Goal: Information Seeking & Learning: Learn about a topic

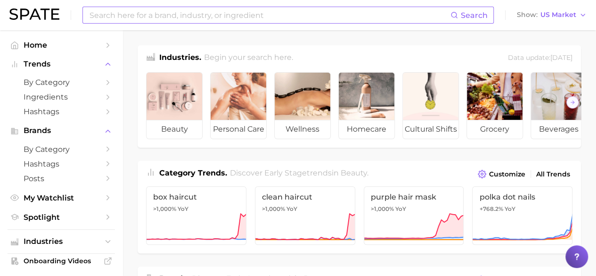
click at [239, 15] on input at bounding box center [270, 15] width 362 height 16
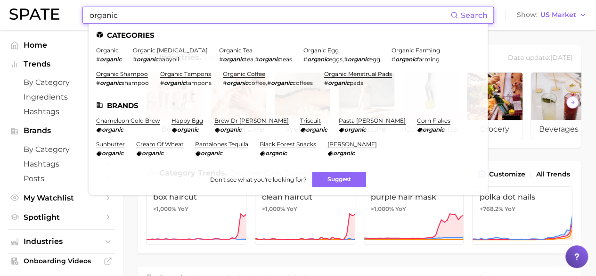
type input "organic"
click at [105, 49] on link "organic" at bounding box center [107, 50] width 23 height 7
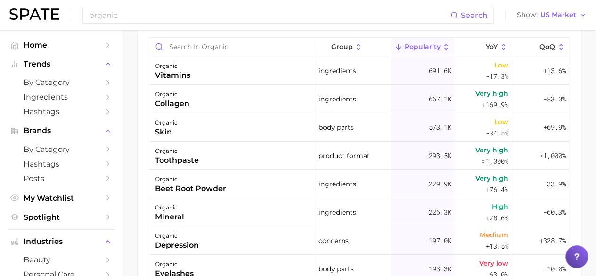
scroll to position [552, 0]
click at [177, 7] on div "organic Search" at bounding box center [288, 15] width 412 height 17
click at [140, 11] on input "organic" at bounding box center [270, 15] width 362 height 16
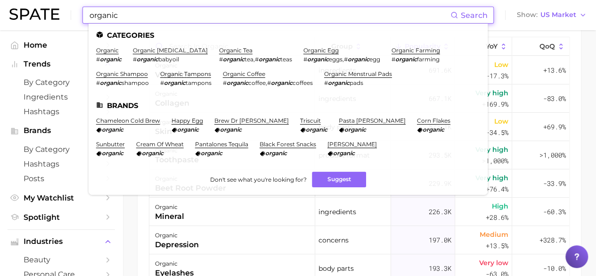
click at [140, 11] on input "organic" at bounding box center [270, 15] width 362 height 16
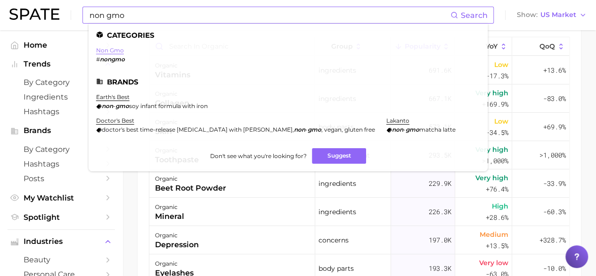
click at [120, 53] on link "non gmo" at bounding box center [110, 50] width 28 height 7
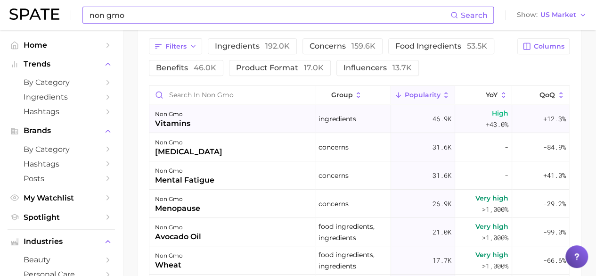
scroll to position [503, 0]
click at [180, 15] on input "non gmo" at bounding box center [270, 15] width 362 height 16
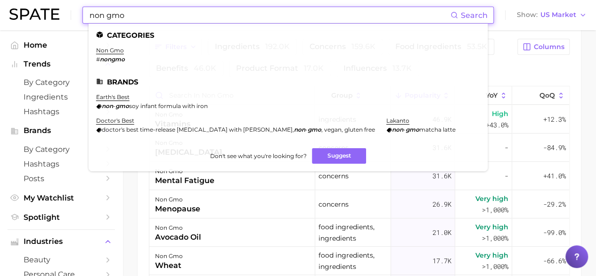
click at [180, 15] on input "non gmo" at bounding box center [270, 15] width 362 height 16
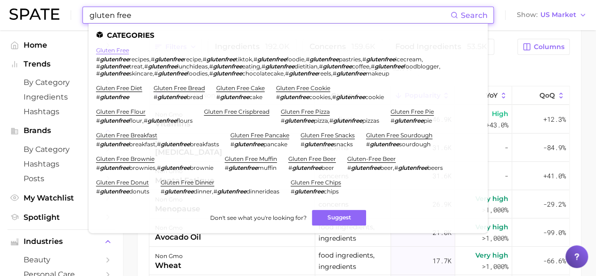
click at [116, 50] on link "gluten free" at bounding box center [112, 50] width 33 height 7
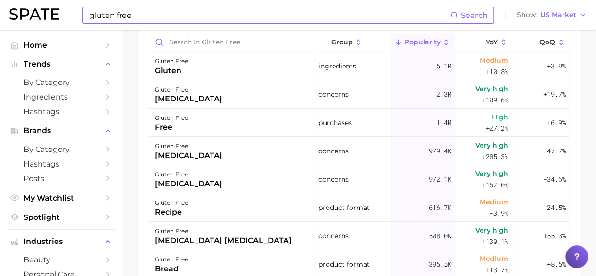
scroll to position [557, 0]
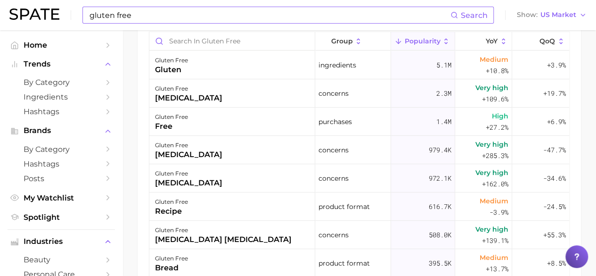
click at [210, 12] on input "gluten free" at bounding box center [270, 15] width 362 height 16
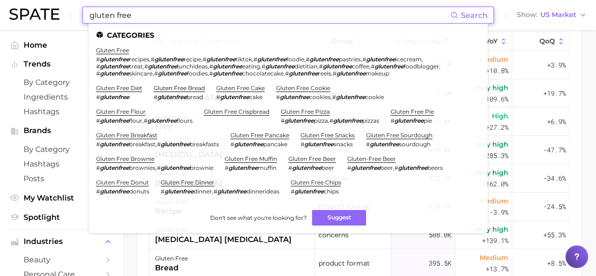
click at [210, 12] on input "gluten free" at bounding box center [270, 15] width 362 height 16
type input "b"
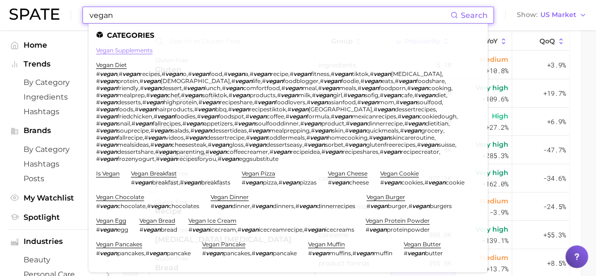
type input "vegan"
click at [113, 51] on link "vegan supplements" at bounding box center [124, 50] width 57 height 7
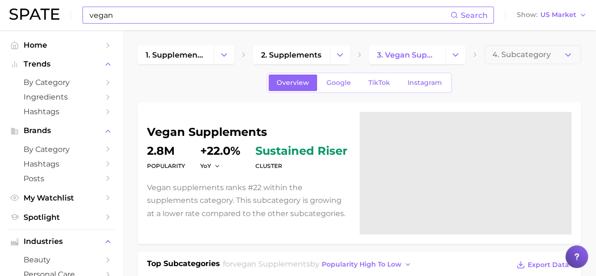
click at [134, 15] on input "vegan" at bounding box center [270, 15] width 362 height 16
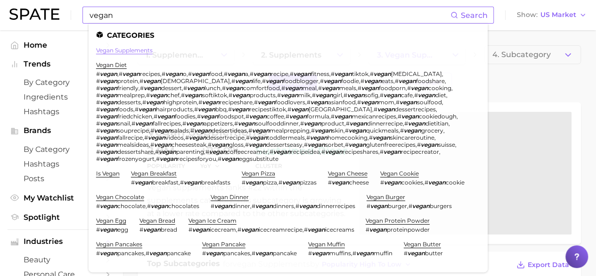
click at [132, 52] on link "vegan supplements" at bounding box center [124, 50] width 57 height 7
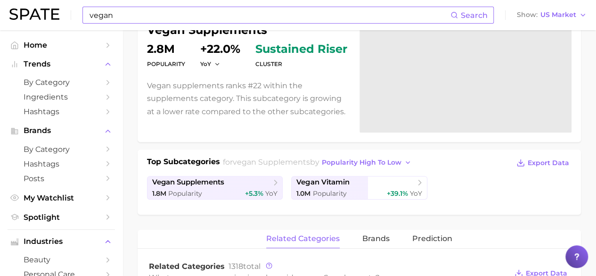
scroll to position [102, 0]
click at [268, 189] on span "YoY" at bounding box center [271, 193] width 12 height 8
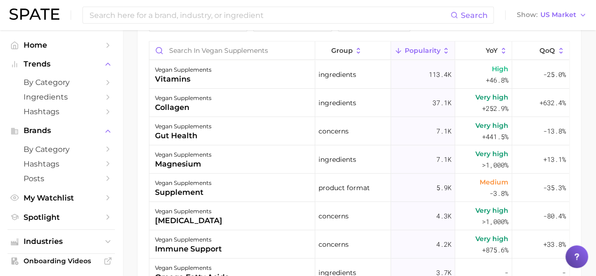
scroll to position [559, 0]
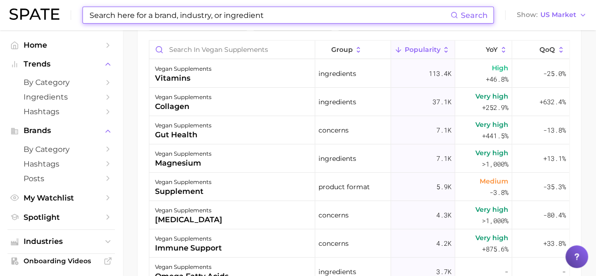
click at [186, 15] on input at bounding box center [270, 15] width 362 height 16
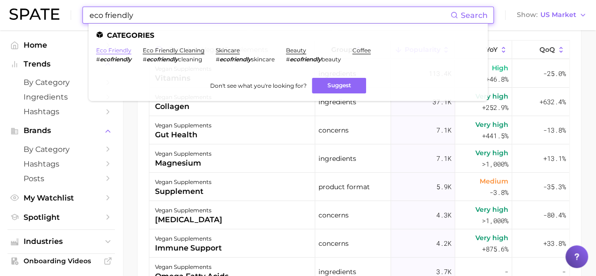
type input "eco friendly"
click at [121, 48] on link "eco friendly" at bounding box center [113, 50] width 35 height 7
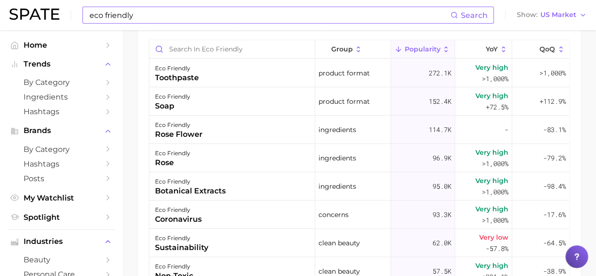
scroll to position [550, 0]
